Goal: Transaction & Acquisition: Subscribe to service/newsletter

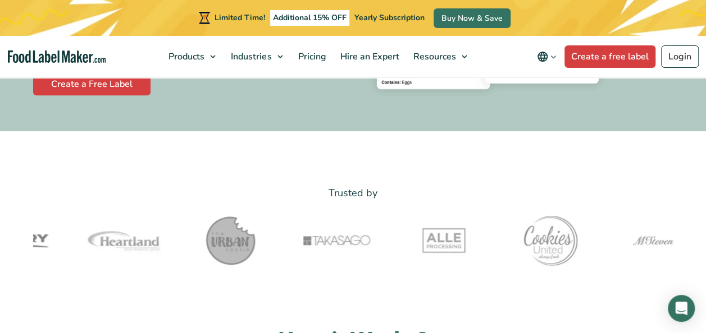
scroll to position [284, 0]
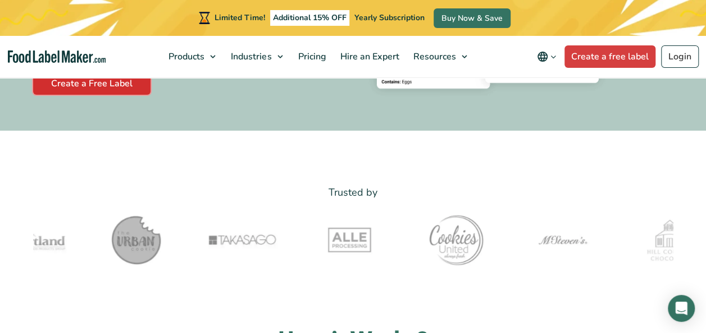
click at [121, 93] on link "Create a Free Label" at bounding box center [91, 83] width 117 height 22
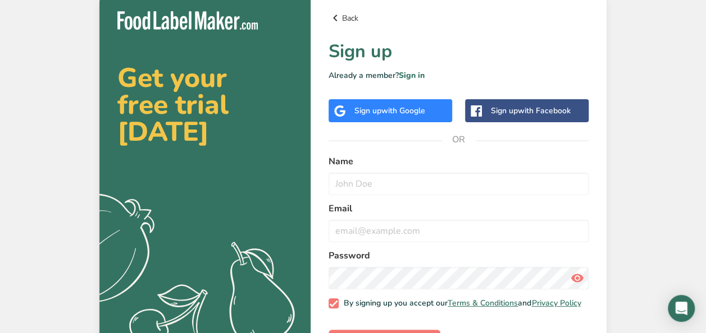
click at [355, 17] on link "Back" at bounding box center [458, 17] width 260 height 13
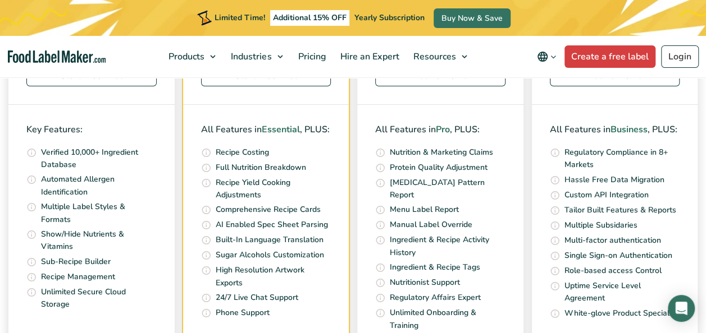
scroll to position [4027, 0]
